Goal: Task Accomplishment & Management: Use online tool/utility

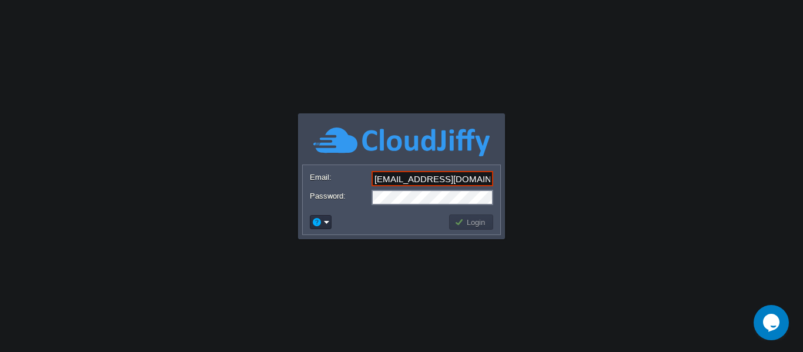
type input "[EMAIL_ADDRESS][DOMAIN_NAME]"
click at [494, 236] on div at bounding box center [388, 272] width 241 height 134
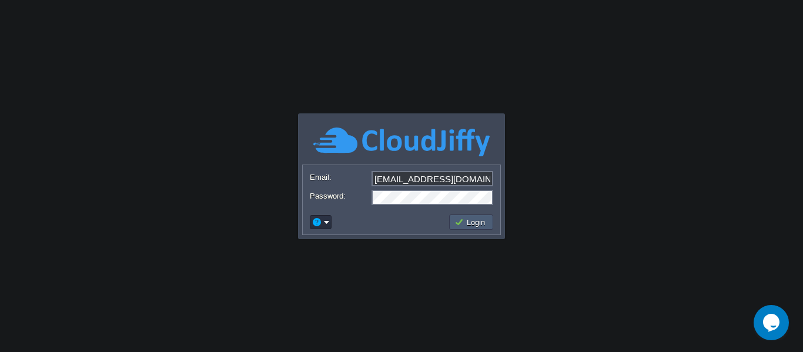
click at [478, 215] on td "Login" at bounding box center [471, 222] width 44 height 15
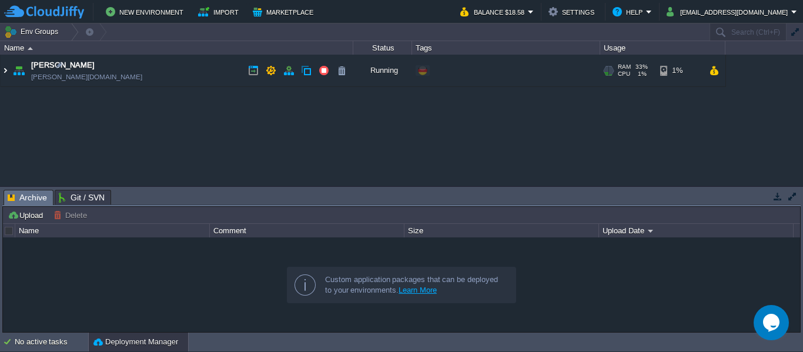
click at [1, 69] on img at bounding box center [5, 71] width 9 height 32
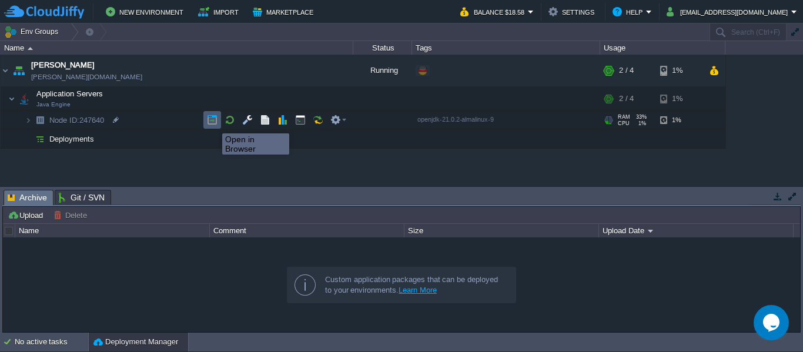
click at [213, 123] on button "button" at bounding box center [212, 120] width 11 height 11
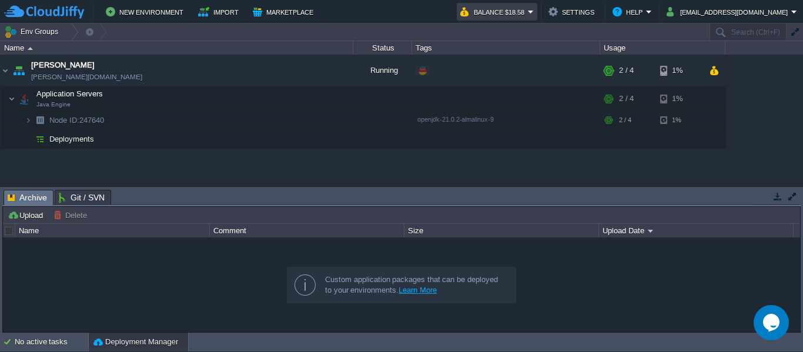
click at [528, 12] on button "Balance $18.58" at bounding box center [494, 12] width 68 height 14
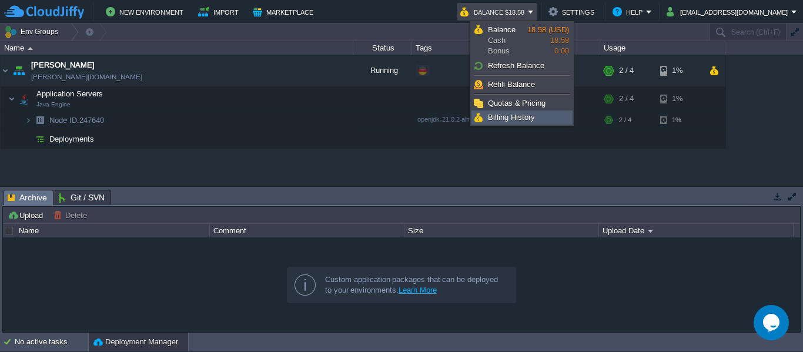
drag, startPoint x: 538, startPoint y: 114, endPoint x: 510, endPoint y: 133, distance: 34.1
click at [538, 114] on link "Billing History" at bounding box center [522, 117] width 100 height 13
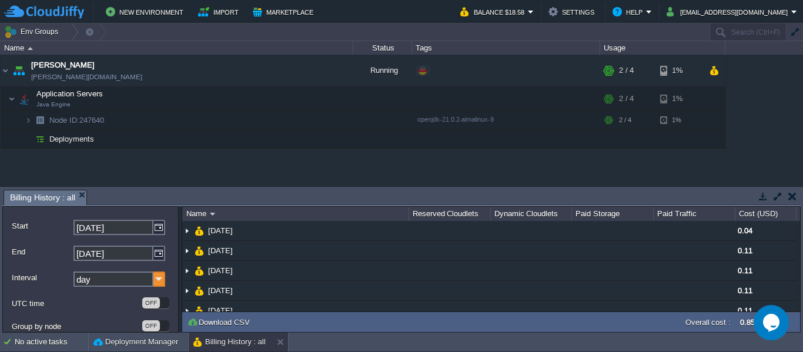
click at [157, 282] on img at bounding box center [159, 279] width 12 height 15
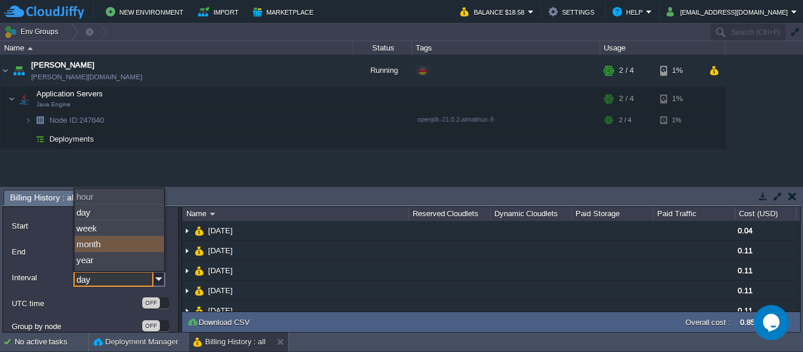
click at [133, 240] on div "month" at bounding box center [119, 244] width 89 height 16
type input "month"
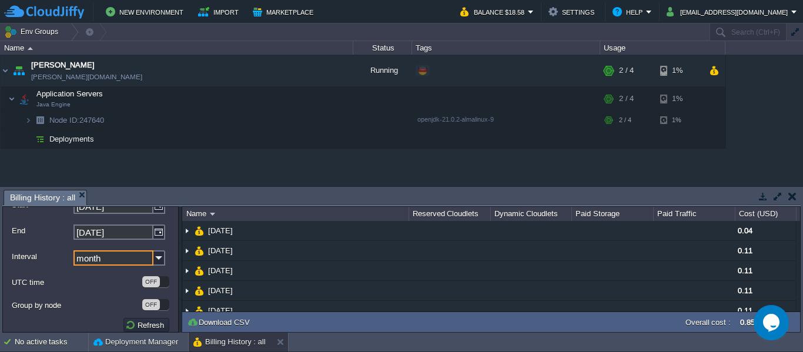
scroll to position [31, 0]
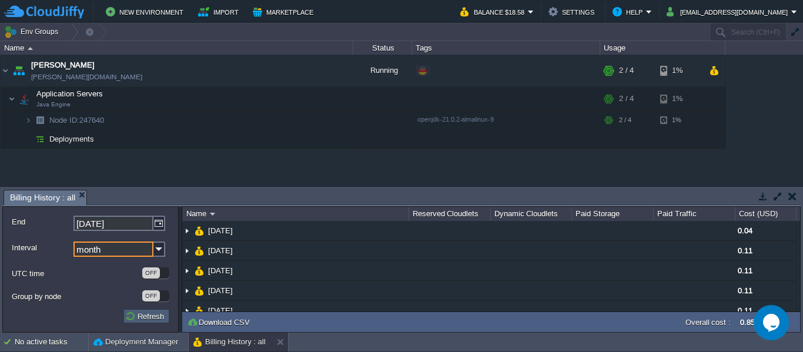
drag, startPoint x: 149, startPoint y: 312, endPoint x: 156, endPoint y: 316, distance: 8.2
click at [149, 313] on button "Refresh" at bounding box center [146, 316] width 42 height 11
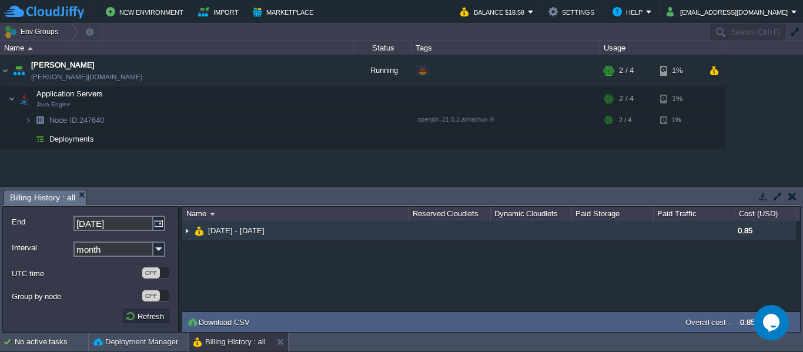
click at [185, 231] on img at bounding box center [186, 230] width 9 height 19
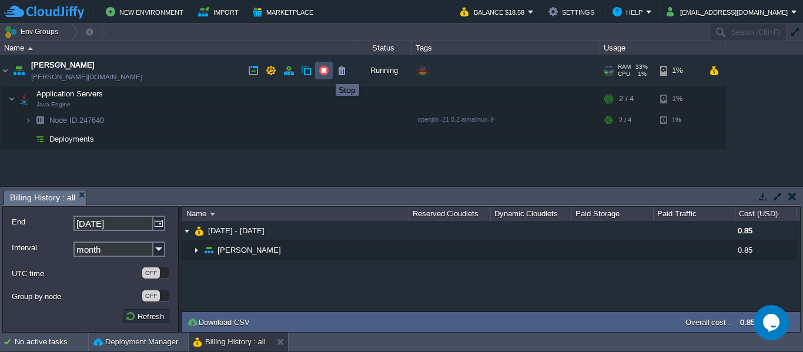
click at [327, 74] on button "button" at bounding box center [324, 70] width 11 height 11
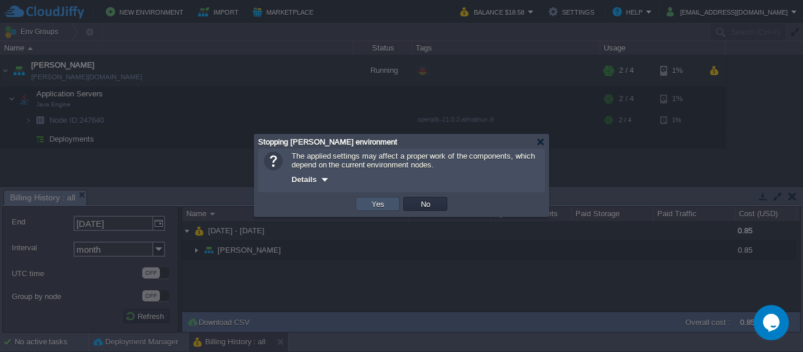
click at [379, 202] on button "Yes" at bounding box center [378, 204] width 20 height 11
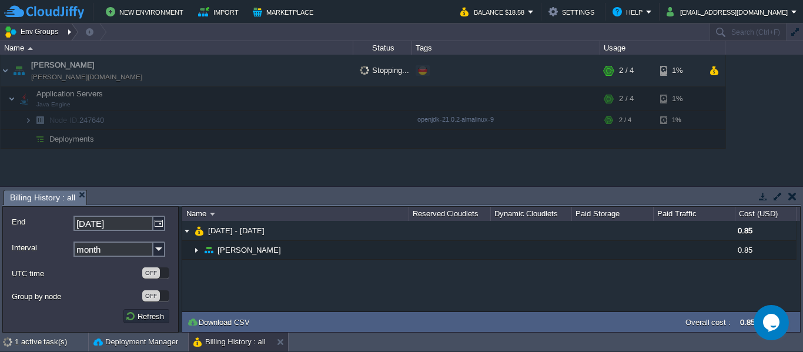
click at [63, 31] on div at bounding box center [71, 32] width 16 height 17
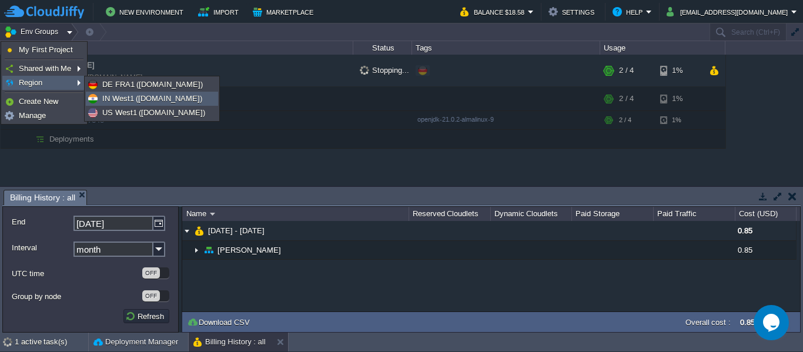
click at [148, 97] on span "IN West1 ([DOMAIN_NAME])" at bounding box center [152, 98] width 100 height 9
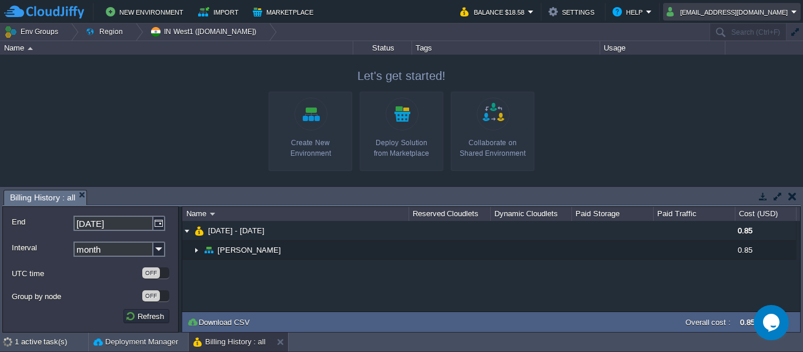
click at [793, 9] on em "[EMAIL_ADDRESS][DOMAIN_NAME]" at bounding box center [732, 12] width 131 height 14
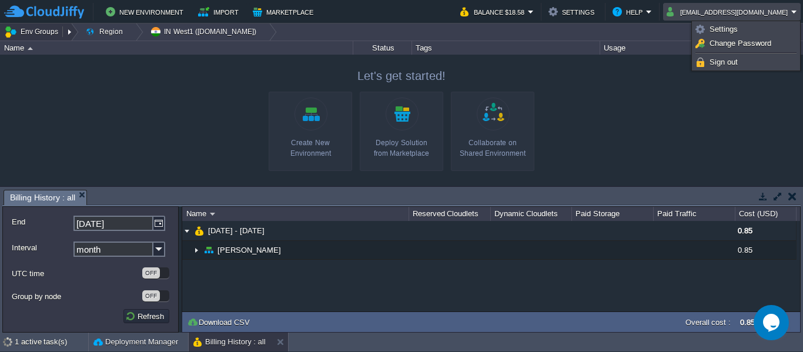
click at [42, 32] on button "Env Groups" at bounding box center [33, 32] width 58 height 16
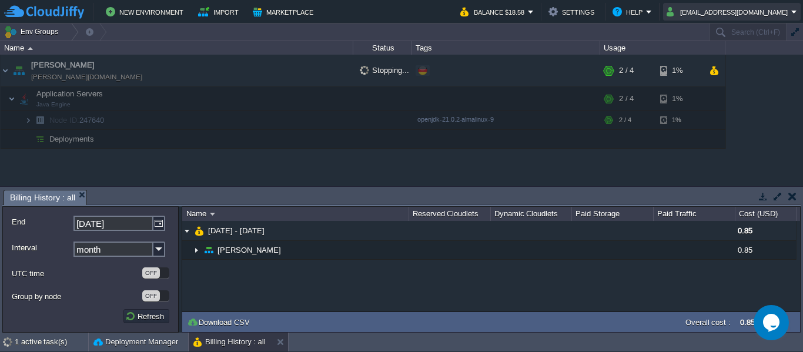
click at [787, 9] on button "[EMAIL_ADDRESS][DOMAIN_NAME]" at bounding box center [729, 12] width 125 height 14
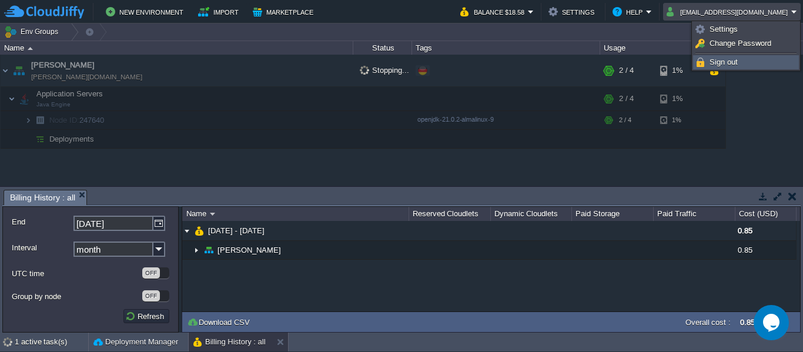
click at [723, 68] on link "Sign out" at bounding box center [746, 62] width 105 height 13
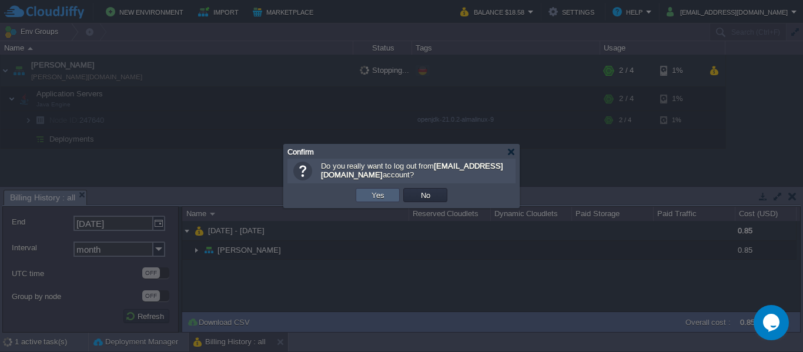
click at [361, 192] on td "Yes" at bounding box center [378, 195] width 44 height 14
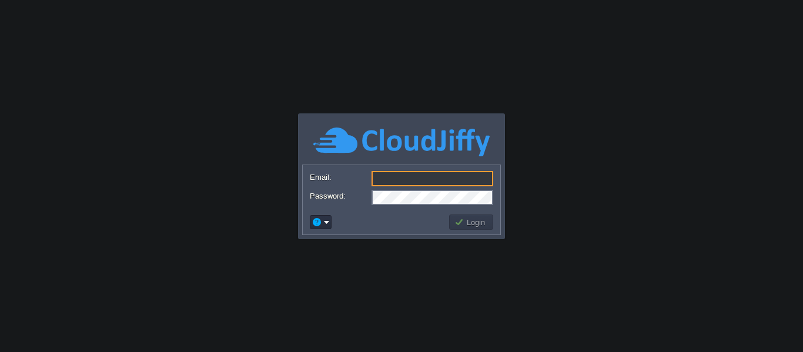
click at [398, 179] on input "Email:" at bounding box center [433, 178] width 122 height 15
type input "[EMAIL_ADDRESS][DOMAIN_NAME]"
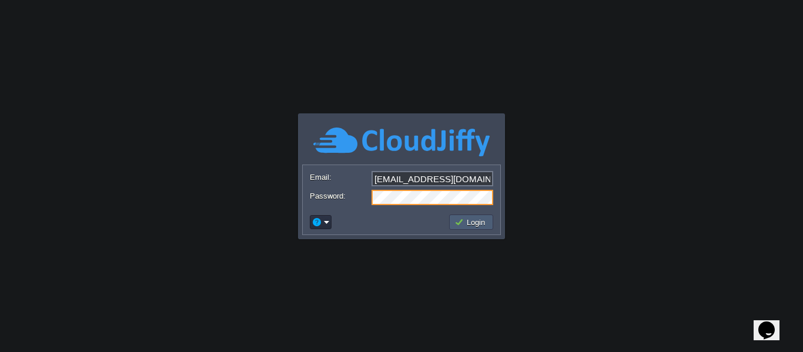
click at [470, 223] on button "Login" at bounding box center [472, 222] width 34 height 11
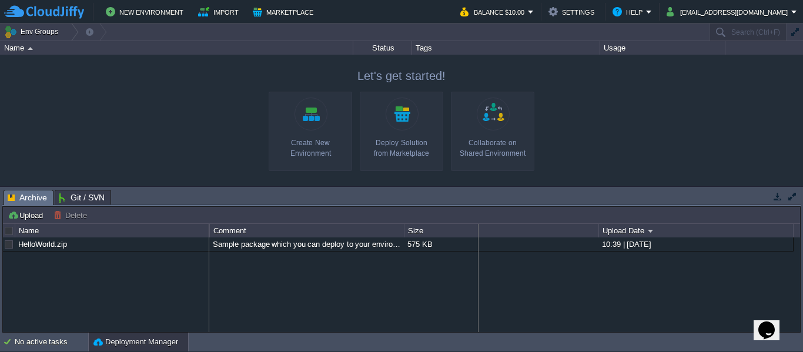
drag, startPoint x: 404, startPoint y: 231, endPoint x: 478, endPoint y: 236, distance: 74.2
click at [478, 236] on div "Name Comment Size Upload Date HelloWorld.zip Sample package which you can deplo…" at bounding box center [401, 278] width 797 height 108
drag, startPoint x: 454, startPoint y: 233, endPoint x: 535, endPoint y: 232, distance: 80.6
click at [532, 232] on div "Name Comment Size Upload Date HelloWorld.zip Sample package which you can deplo…" at bounding box center [401, 278] width 797 height 108
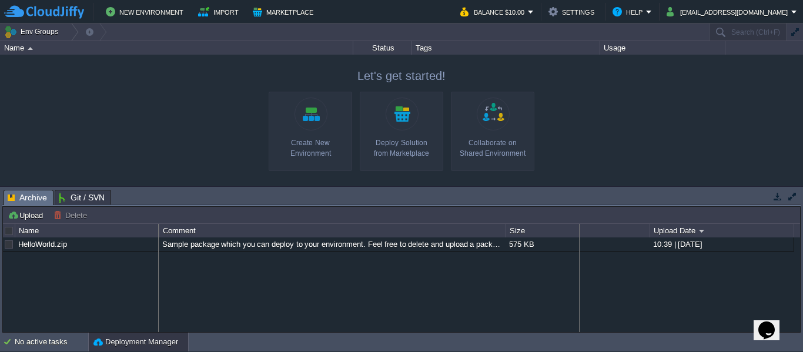
drag, startPoint x: 508, startPoint y: 228, endPoint x: 579, endPoint y: 232, distance: 71.8
click at [579, 232] on div "Name Comment Size Upload Date HelloWorld.zip Sample package which you can deplo…" at bounding box center [401, 278] width 797 height 108
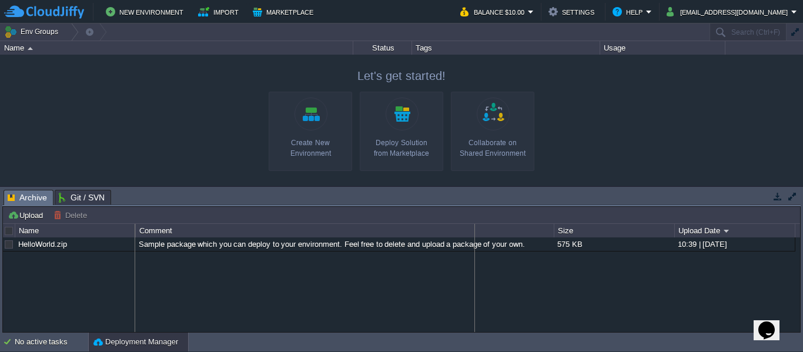
drag, startPoint x: 555, startPoint y: 230, endPoint x: 468, endPoint y: 238, distance: 88.0
click at [472, 237] on div "Name Comment Size Upload Date HelloWorld.zip Sample package which you can deplo…" at bounding box center [401, 278] width 797 height 108
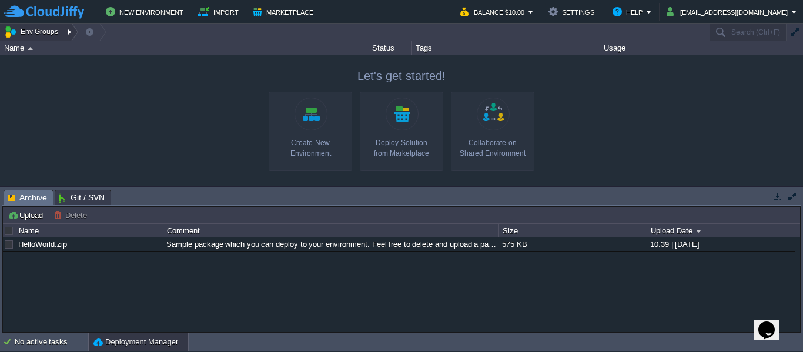
click at [49, 26] on button "Env Groups" at bounding box center [33, 32] width 58 height 16
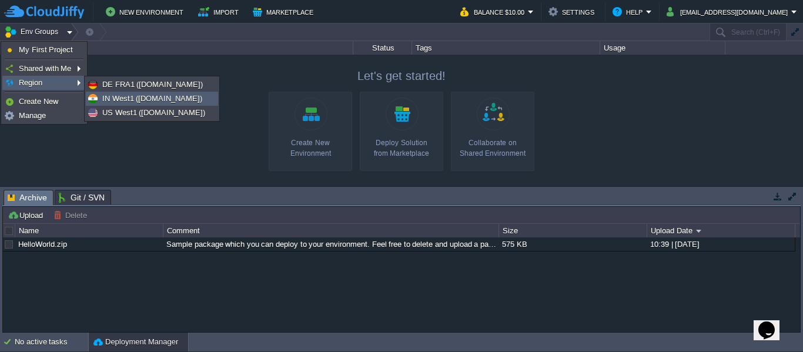
click at [136, 95] on span "IN West1 ([DOMAIN_NAME])" at bounding box center [152, 98] width 100 height 9
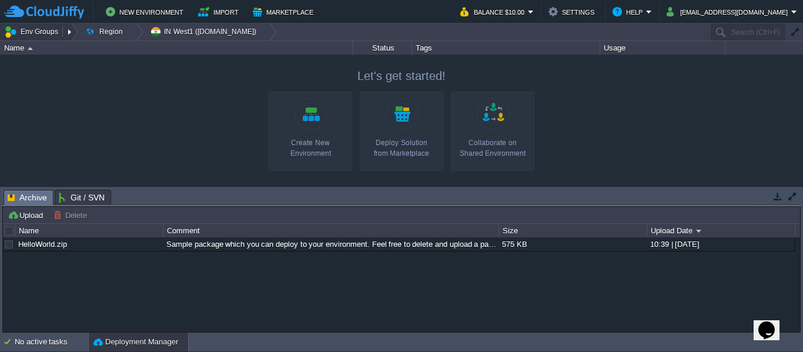
click at [46, 31] on button "Env Groups" at bounding box center [33, 32] width 58 height 16
click at [65, 32] on div at bounding box center [71, 32] width 16 height 17
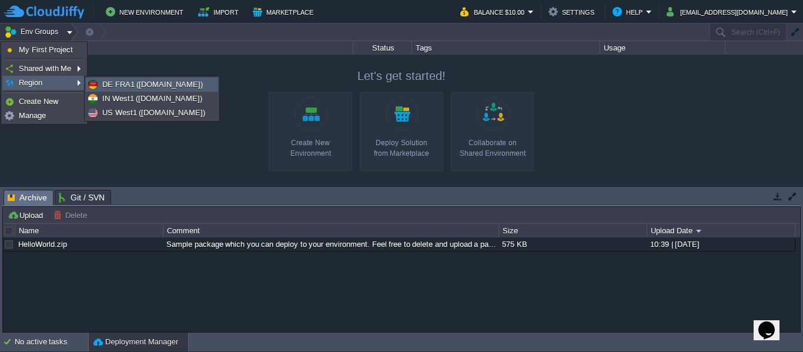
click at [152, 85] on span "DE FRA1 ([DOMAIN_NAME])" at bounding box center [152, 84] width 101 height 9
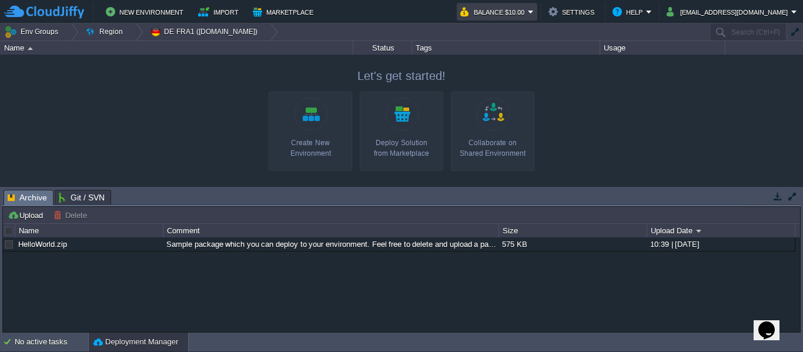
click at [534, 11] on em "Balance $10.00" at bounding box center [497, 12] width 74 height 14
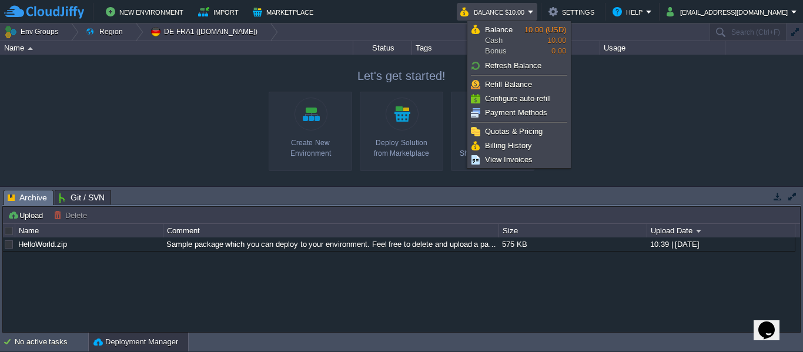
click at [720, 156] on div at bounding box center [401, 120] width 803 height 131
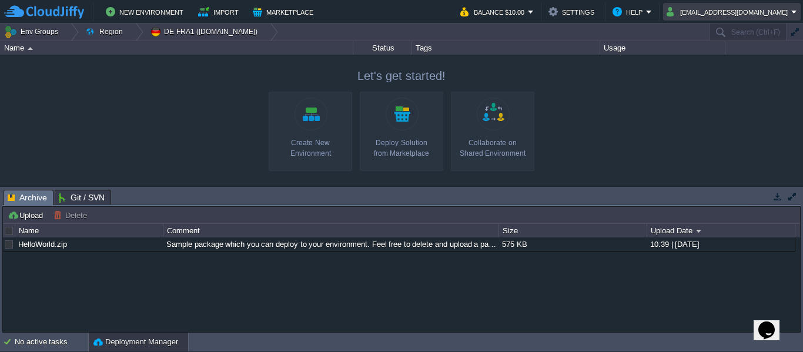
click at [791, 11] on button "zinawargaw@gmail.com" at bounding box center [729, 12] width 125 height 14
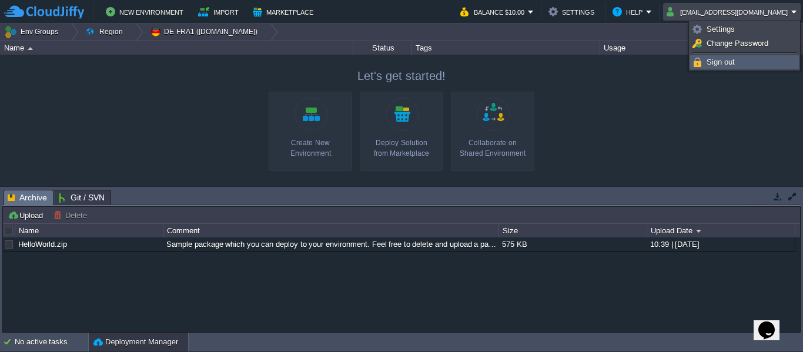
click at [740, 62] on link "Sign out" at bounding box center [745, 62] width 108 height 13
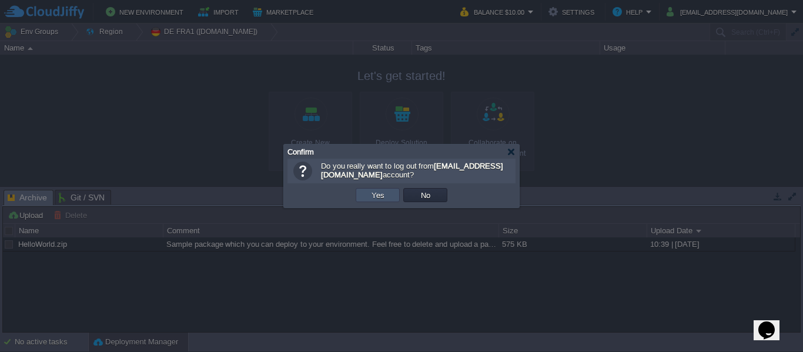
click at [368, 195] on button "Yes" at bounding box center [378, 195] width 20 height 11
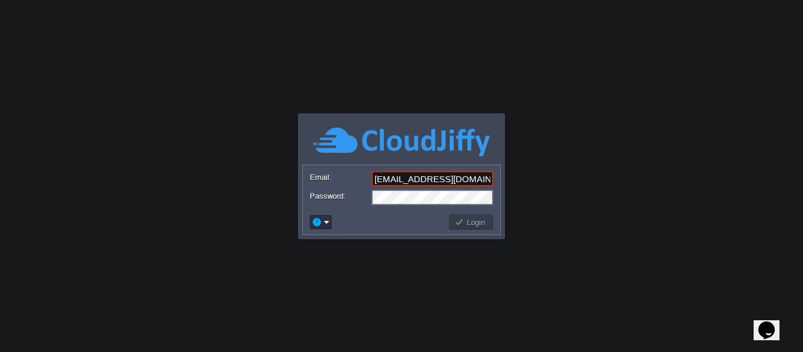
type input "zinawasres@gmail.com"
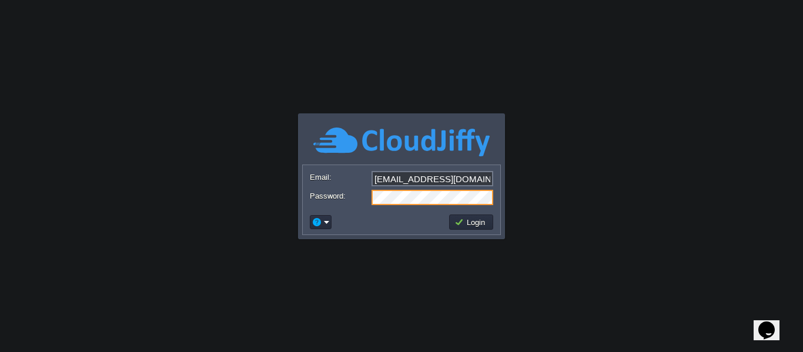
click at [491, 232] on div at bounding box center [388, 272] width 241 height 134
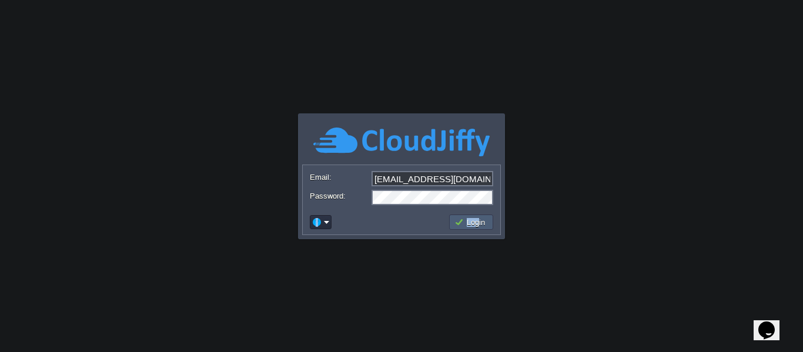
click at [478, 220] on div "Login" at bounding box center [402, 222] width 198 height 25
click at [478, 220] on button "Login" at bounding box center [472, 222] width 34 height 11
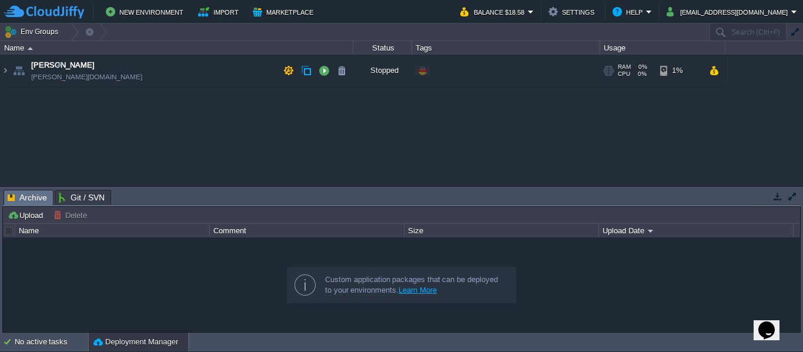
click at [9, 70] on img at bounding box center [5, 71] width 9 height 32
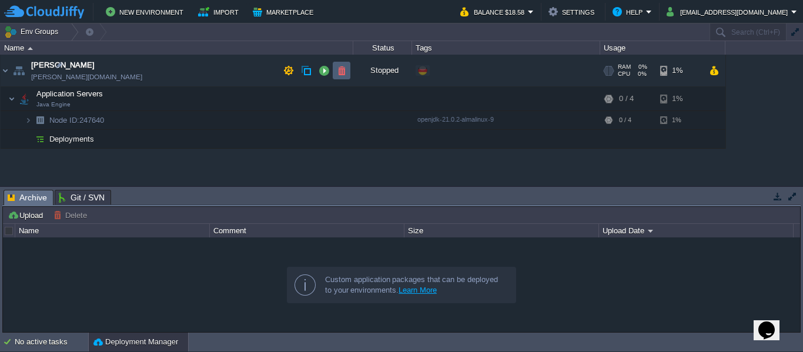
click at [344, 71] on button "button" at bounding box center [341, 70] width 11 height 11
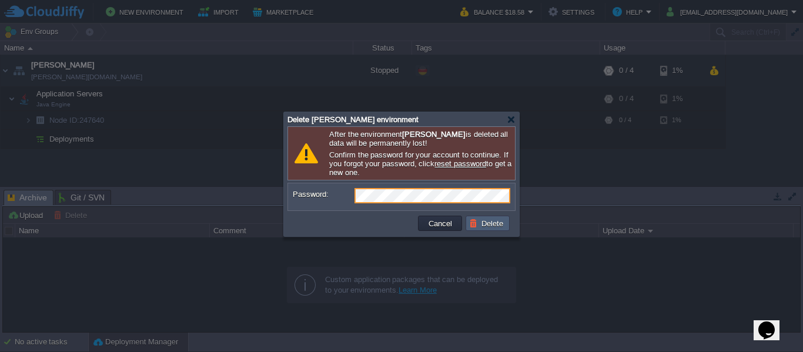
click at [480, 224] on button "Delete" at bounding box center [488, 223] width 38 height 11
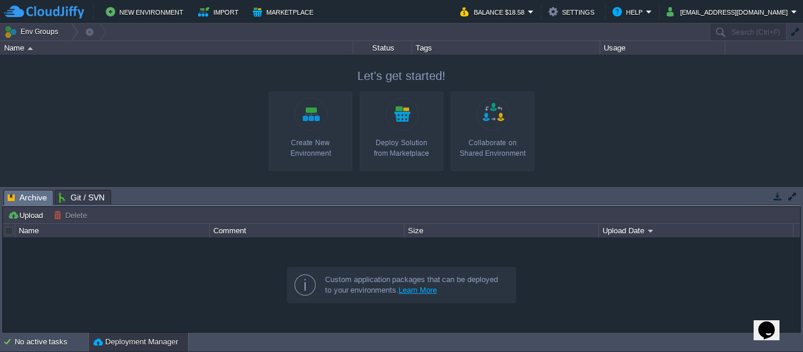
click at [145, 103] on div at bounding box center [401, 120] width 803 height 131
click at [528, 8] on button "Balance $18.58" at bounding box center [494, 12] width 68 height 14
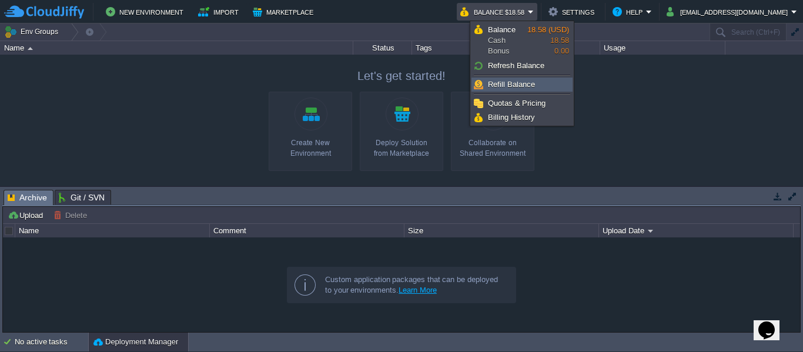
click at [535, 89] on link "Refill Balance" at bounding box center [522, 84] width 100 height 13
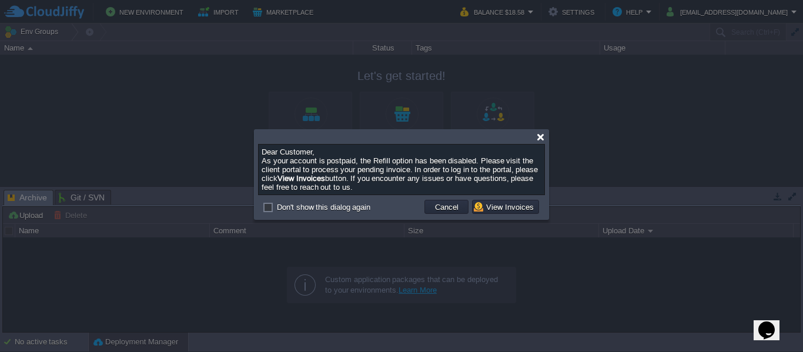
click at [542, 139] on div at bounding box center [540, 137] width 9 height 9
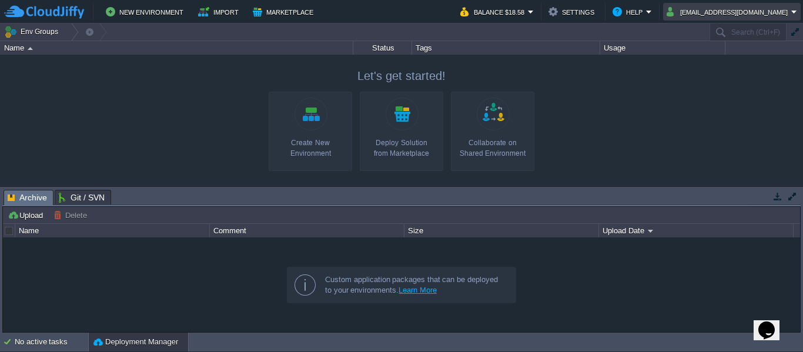
click at [762, 15] on button "[EMAIL_ADDRESS][DOMAIN_NAME]" at bounding box center [729, 12] width 125 height 14
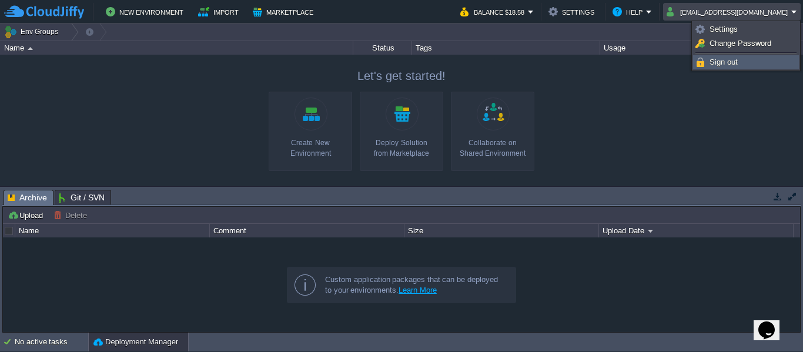
click at [732, 66] on span "Sign out" at bounding box center [724, 62] width 28 height 9
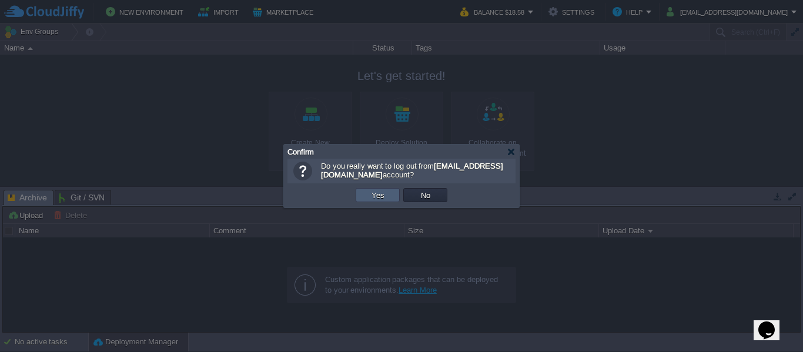
click at [387, 195] on button "Yes" at bounding box center [378, 195] width 20 height 11
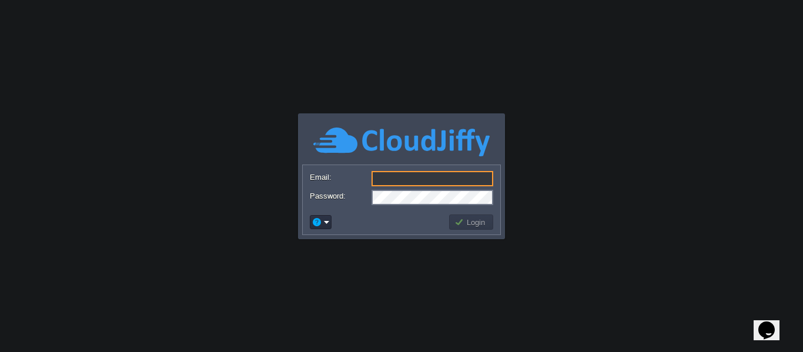
click at [495, 232] on div at bounding box center [388, 272] width 241 height 134
click at [394, 171] on input "Email:" at bounding box center [433, 178] width 122 height 15
type input "zinawargaw@gmail.com"
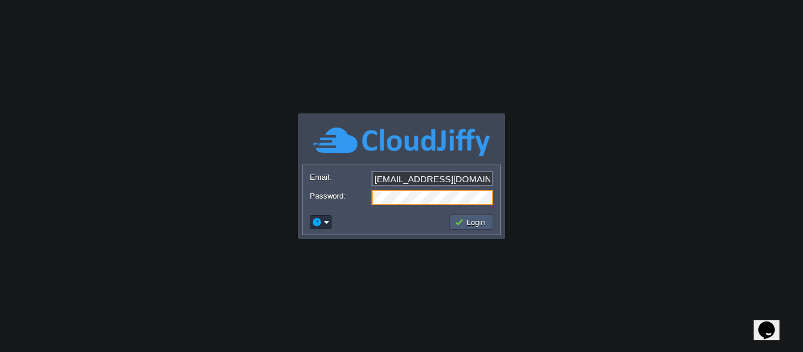
click at [471, 225] on button "Login" at bounding box center [472, 222] width 34 height 11
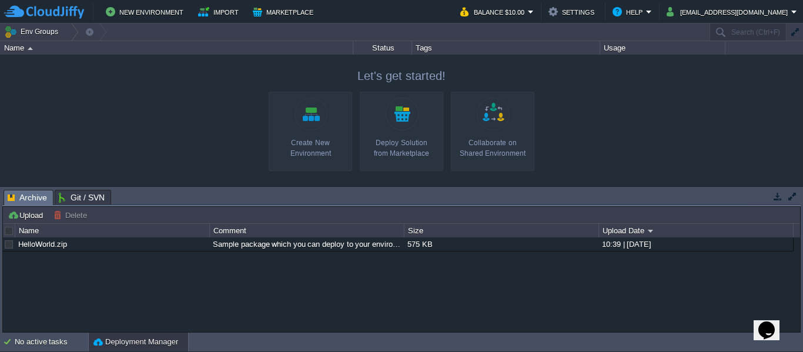
click at [118, 80] on div at bounding box center [401, 120] width 803 height 131
click at [67, 29] on div at bounding box center [71, 32] width 16 height 17
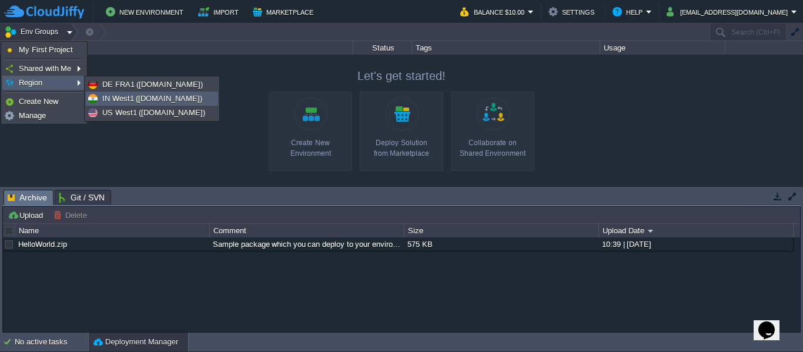
click at [165, 98] on span "IN West1 ([DOMAIN_NAME])" at bounding box center [152, 98] width 100 height 9
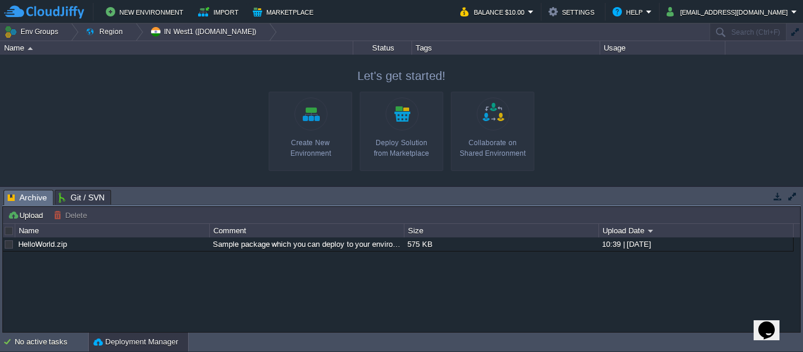
click at [312, 129] on link "Create New Environment" at bounding box center [311, 131] width 84 height 79
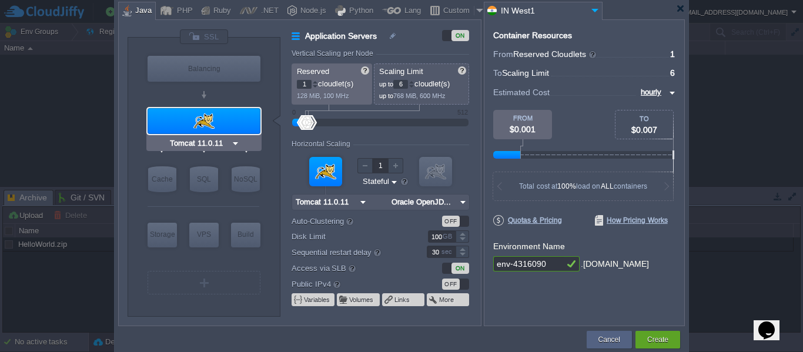
click at [236, 144] on img at bounding box center [235, 144] width 9 height 12
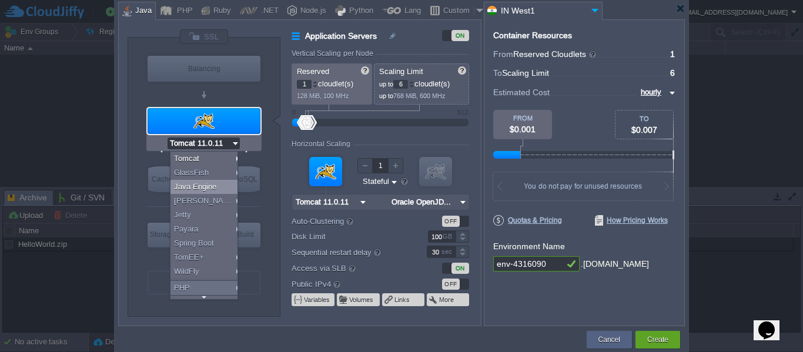
click at [221, 186] on div "Java Engine" at bounding box center [206, 187] width 71 height 14
type input "4"
type input "Java Engine"
type input "Oracle OpenJD..."
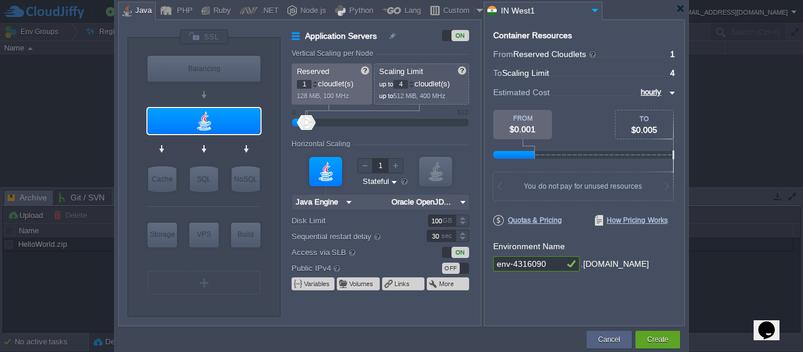
type input "Redis 7.2.4"
click at [461, 202] on img at bounding box center [463, 202] width 12 height 15
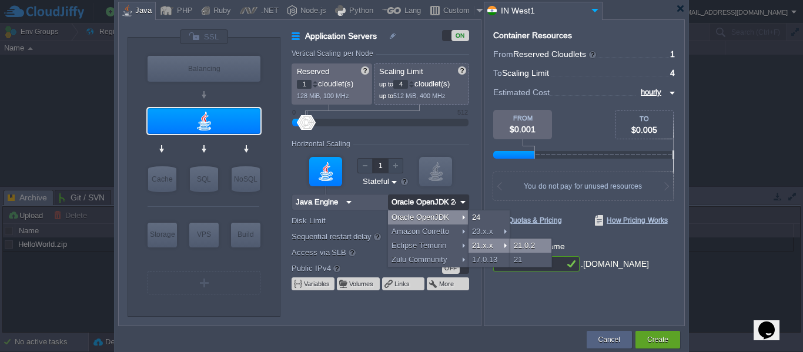
click at [522, 245] on div "21.0.2" at bounding box center [530, 246] width 41 height 14
type input "Oracle OpenJDK..."
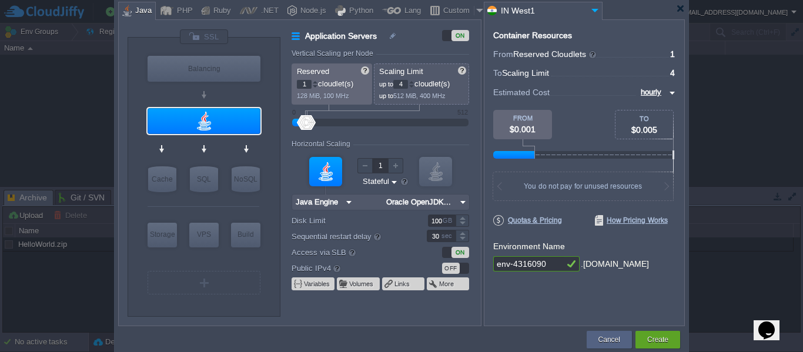
drag, startPoint x: 551, startPoint y: 265, endPoint x: 447, endPoint y: 259, distance: 104.2
click at [447, 259] on div "VM Balancing VM Application Servers VM Cache VM SQL VM NoSQL VM Storage VM VPS …" at bounding box center [401, 172] width 567 height 307
type input "e"
type input "f"
type input "a"
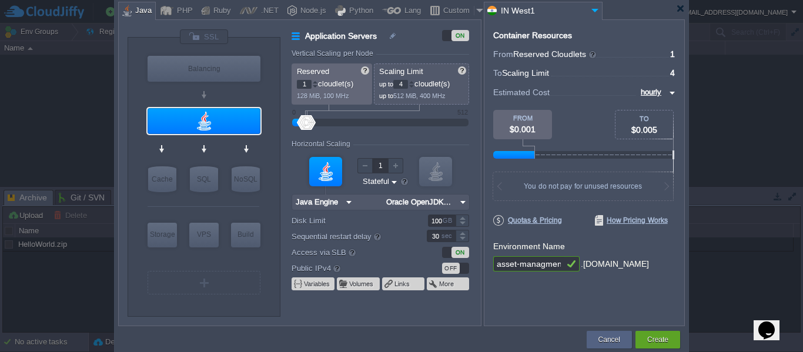
scroll to position [0, 1]
click at [558, 296] on div "Container Resources From Reserved Cloudlets ... = 1 not added To Scaling Limit …" at bounding box center [584, 172] width 201 height 307
click at [528, 265] on input "asset-managment" at bounding box center [528, 263] width 71 height 15
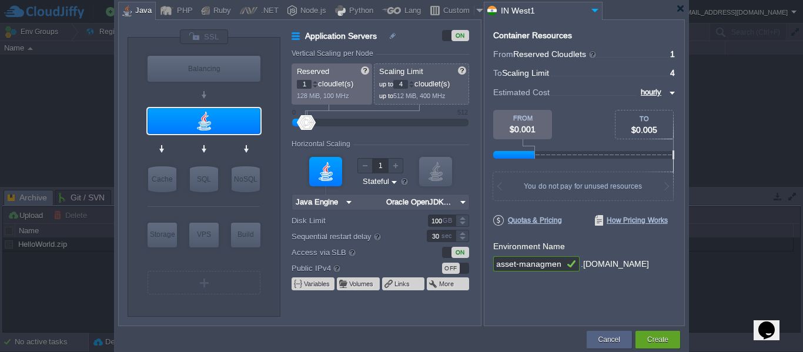
drag, startPoint x: 496, startPoint y: 265, endPoint x: 587, endPoint y: 267, distance: 91.2
click at [587, 267] on div "asset-managment .in1.cloudjiffy.net" at bounding box center [584, 264] width 182 height 16
type input "esdrosfa"
click at [672, 88] on img at bounding box center [670, 93] width 9 height 14
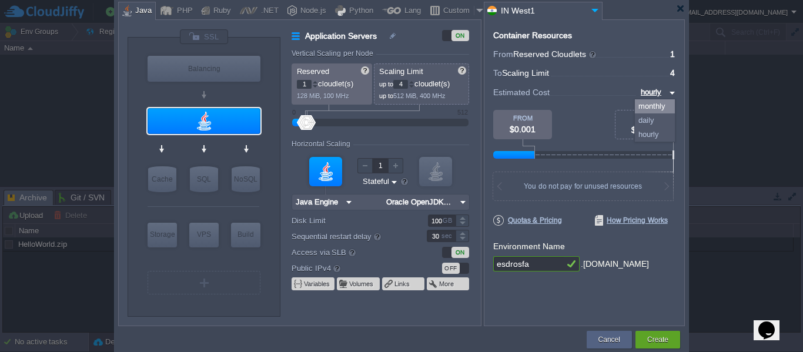
click at [668, 101] on div "monthly" at bounding box center [655, 106] width 40 height 14
type input "monthly"
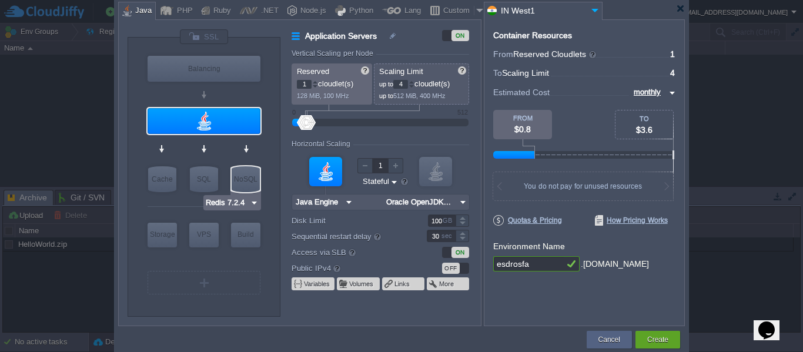
type input "Java Engine"
click at [462, 202] on img at bounding box center [463, 202] width 12 height 15
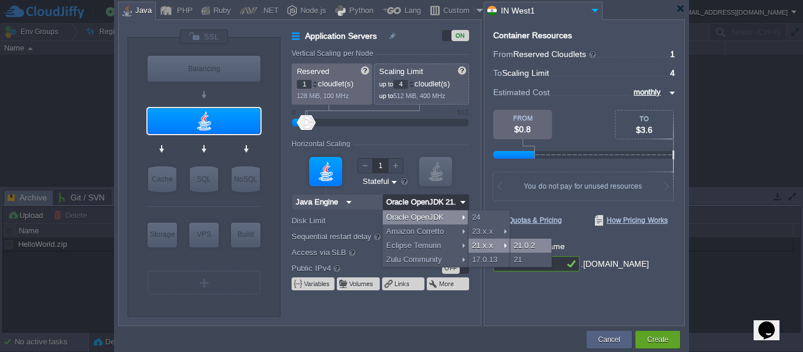
click at [525, 243] on div "21.0.2" at bounding box center [530, 246] width 41 height 14
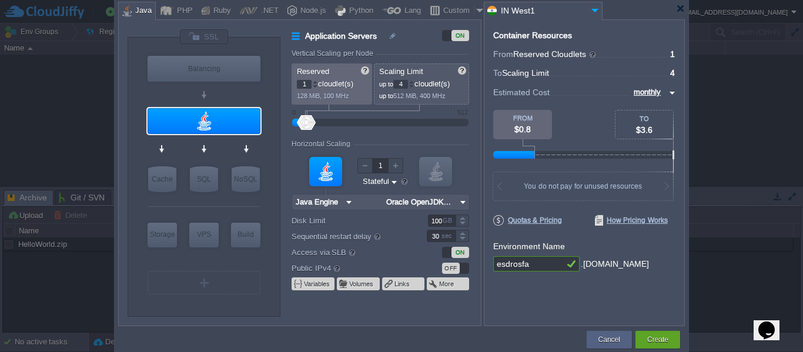
click at [520, 265] on input "esdrosfa" at bounding box center [528, 263] width 71 height 15
click at [532, 265] on input "esdrosfa" at bounding box center [528, 263] width 71 height 15
click at [463, 202] on img at bounding box center [463, 202] width 12 height 15
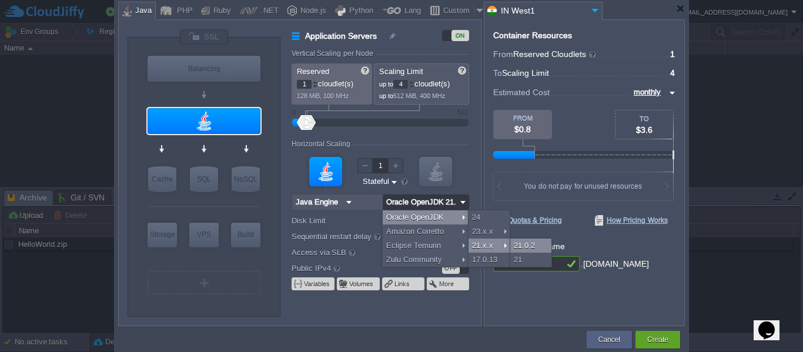
click at [525, 244] on div "21.0.2" at bounding box center [530, 246] width 41 height 14
type input "Oracle OpenJDK..."
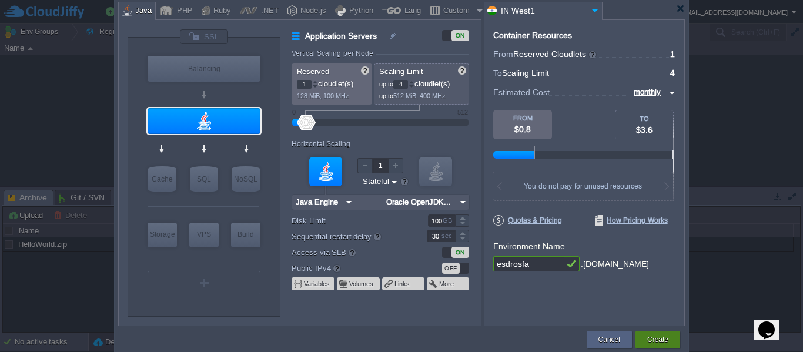
click at [659, 339] on button "Create" at bounding box center [657, 340] width 21 height 12
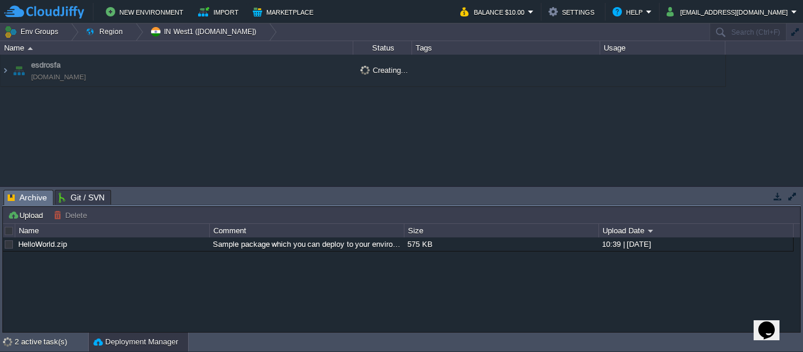
click at [65, 136] on div "esdrosfa esdrosfa.in1.cloudjiffy.net Creating... + Add to Env Group" at bounding box center [401, 120] width 803 height 131
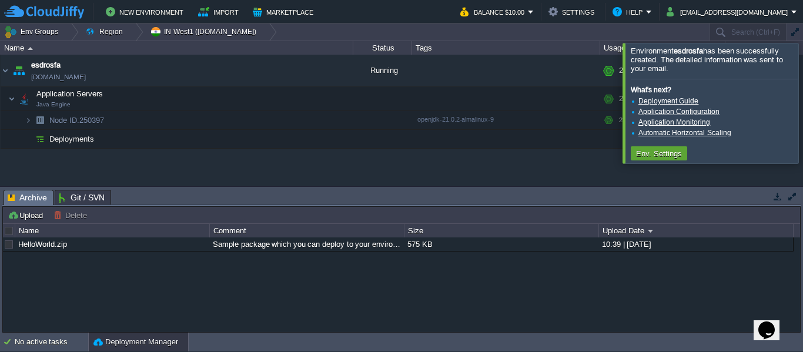
click at [803, 101] on div at bounding box center [817, 103] width 0 height 120
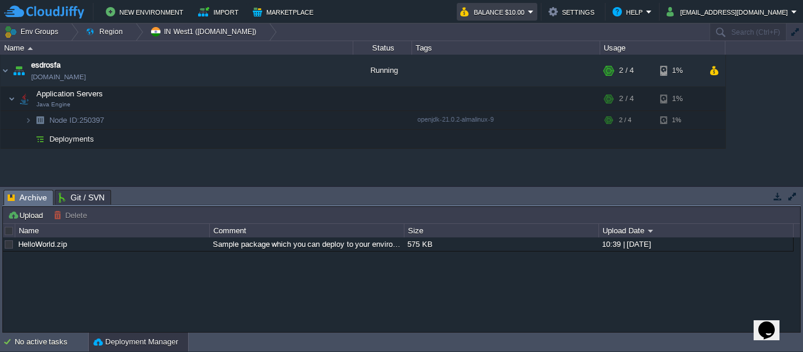
click at [534, 10] on em "Balance $10.00" at bounding box center [497, 12] width 74 height 14
click at [219, 173] on div "esdrosfa esdrosfa.in1.cloudjiffy.net Running + Add to Env Group RAM 33% CPU 0% …" at bounding box center [401, 120] width 803 height 131
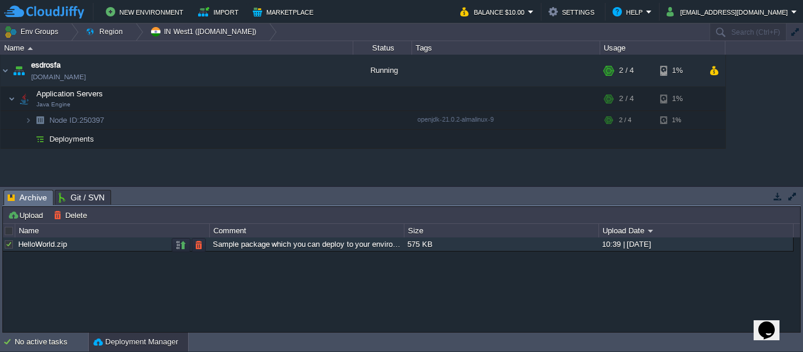
click at [11, 243] on div at bounding box center [9, 244] width 11 height 11
click at [166, 279] on div "HelloWorld.zip Sample package which you can deploy to your environment. Feel fr…" at bounding box center [401, 285] width 797 height 94
click at [273, 72] on button "button" at bounding box center [271, 70] width 11 height 11
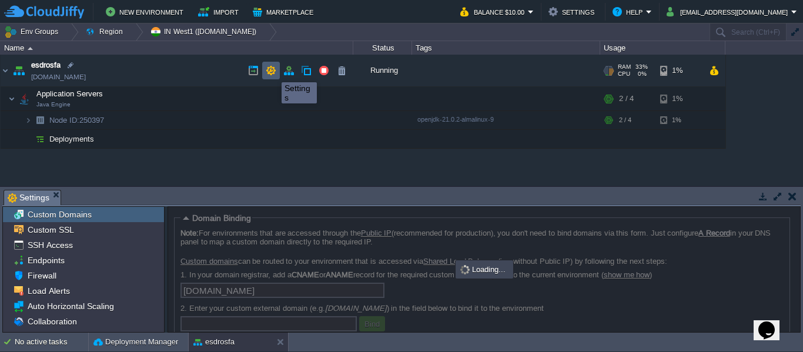
scroll to position [3, 0]
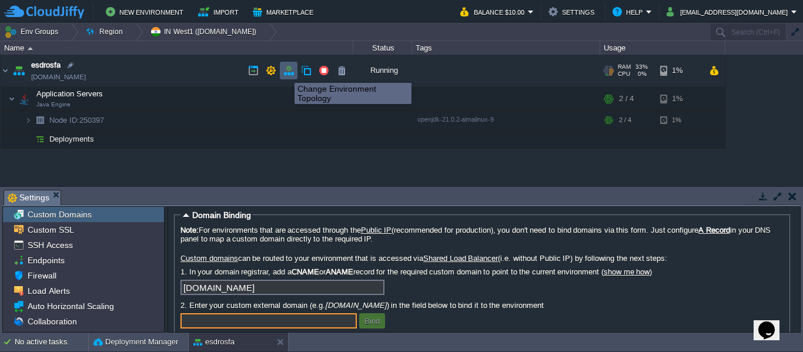
click at [293, 72] on button "button" at bounding box center [288, 70] width 11 height 11
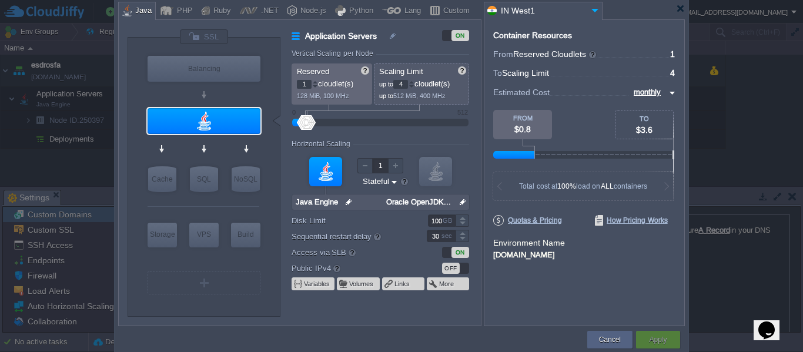
click at [675, 9] on div at bounding box center [401, 8] width 567 height 21
click at [596, 332] on div "Cancel" at bounding box center [610, 340] width 28 height 18
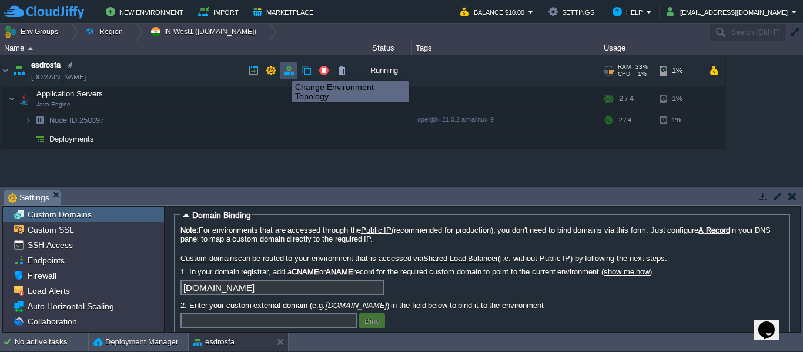
click at [286, 70] on button "button" at bounding box center [288, 70] width 11 height 11
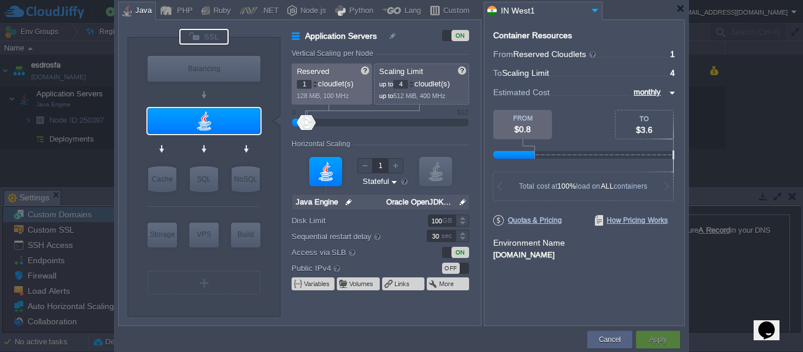
click at [209, 39] on div at bounding box center [203, 37] width 49 height 16
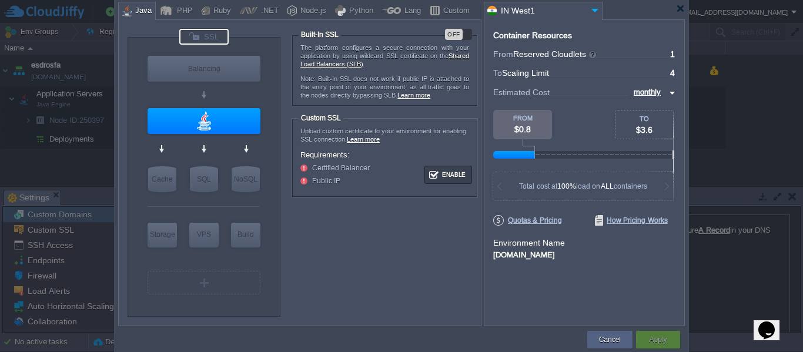
click at [461, 32] on div "OFF" at bounding box center [454, 34] width 18 height 11
click at [669, 333] on div "Apply" at bounding box center [658, 340] width 26 height 18
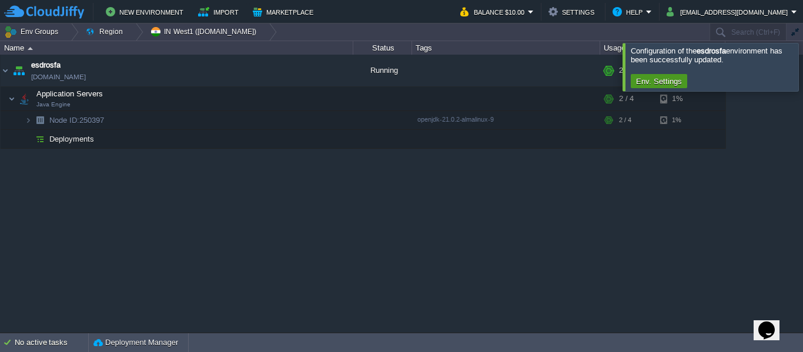
click at [660, 80] on button "Env. Settings" at bounding box center [659, 81] width 53 height 11
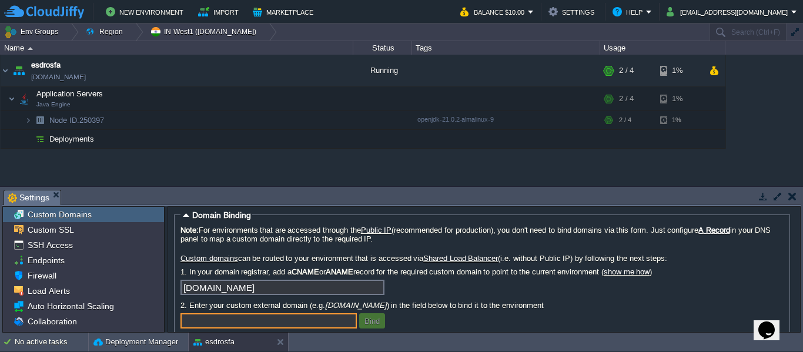
click at [116, 171] on div "esdrosfa esdrosfa.in1.cloudjiffy.net Running + Add to Env Group RAM 33% CPU 1% …" at bounding box center [401, 120] width 803 height 131
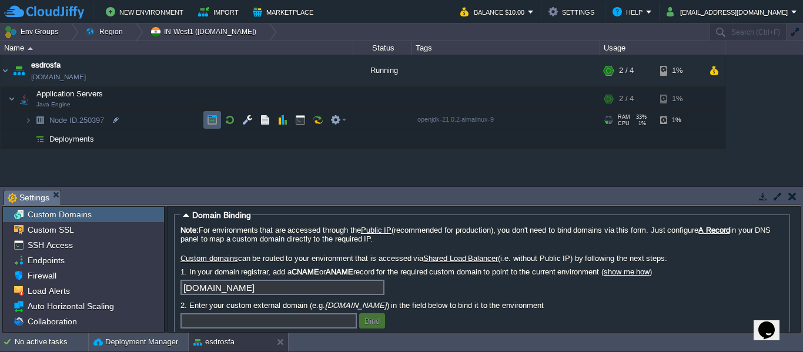
click at [214, 122] on button "button" at bounding box center [212, 120] width 11 height 11
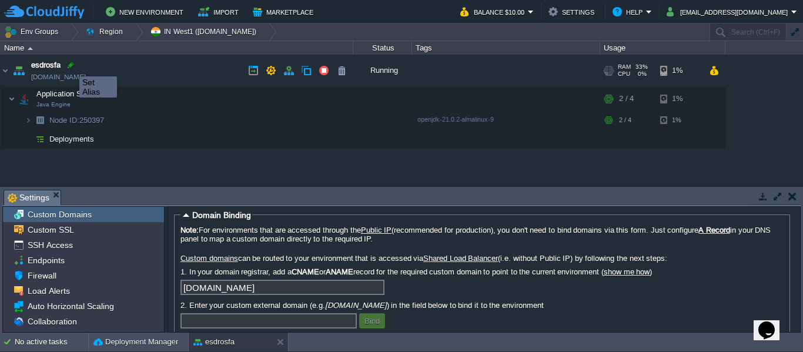
click at [70, 66] on div at bounding box center [70, 65] width 11 height 11
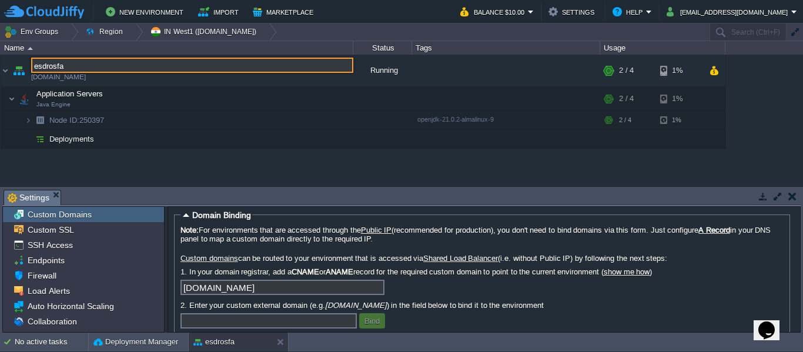
click at [75, 62] on input "esdrosfa" at bounding box center [192, 65] width 322 height 15
drag, startPoint x: 86, startPoint y: 65, endPoint x: 17, endPoint y: 65, distance: 68.8
click at [17, 65] on div "esdrosfa esdrosfa.in1.cloudjiffy.net Running + Add to Env Group RAM 33% CPU 0% …" at bounding box center [401, 120] width 803 height 131
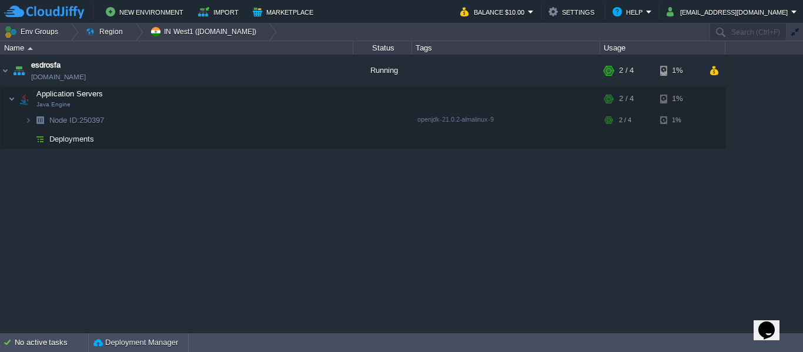
click at [496, 275] on div "esdrosfa esdrosfa.in1.cloudjiffy.net Running + Add to Env Group RAM 34% CPU 1% …" at bounding box center [401, 194] width 803 height 278
click at [139, 343] on button "Deployment Manager" at bounding box center [136, 343] width 85 height 12
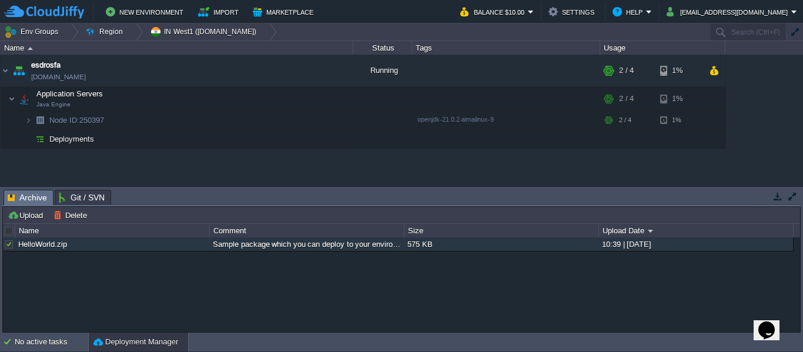
click at [93, 199] on span "Git / SVN" at bounding box center [82, 198] width 46 height 14
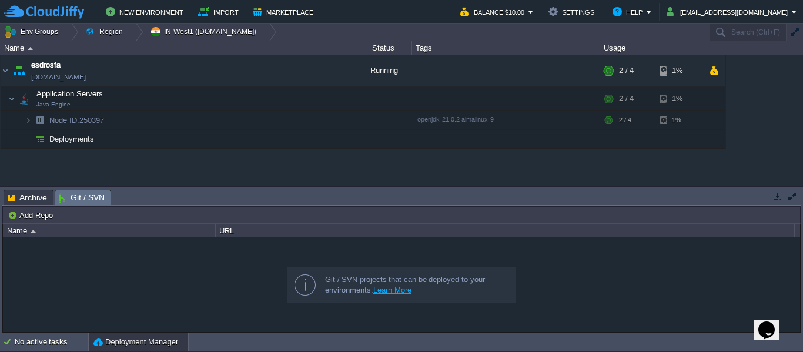
click at [19, 201] on span "Archive" at bounding box center [27, 198] width 39 height 14
